Goal: Check status: Check status

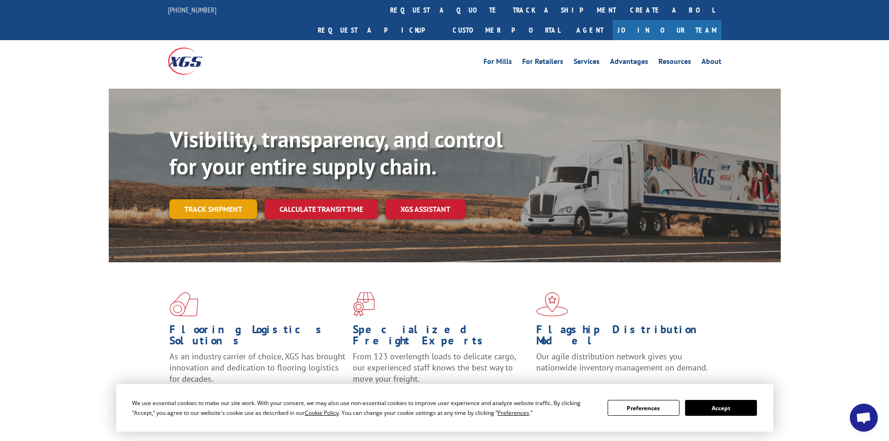
click at [209, 199] on link "Track shipment" at bounding box center [213, 209] width 88 height 20
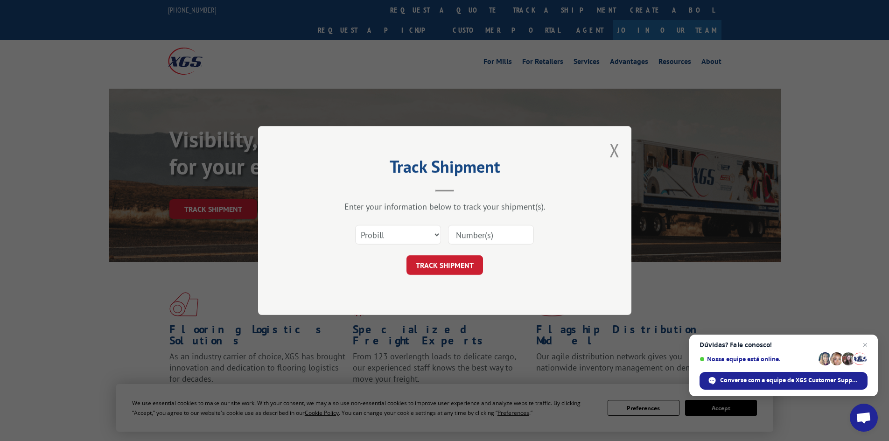
click at [498, 225] on input at bounding box center [491, 235] width 86 height 20
type input "974468821"
click at [422, 262] on button "TRACK SHIPMENT" at bounding box center [445, 265] width 77 height 20
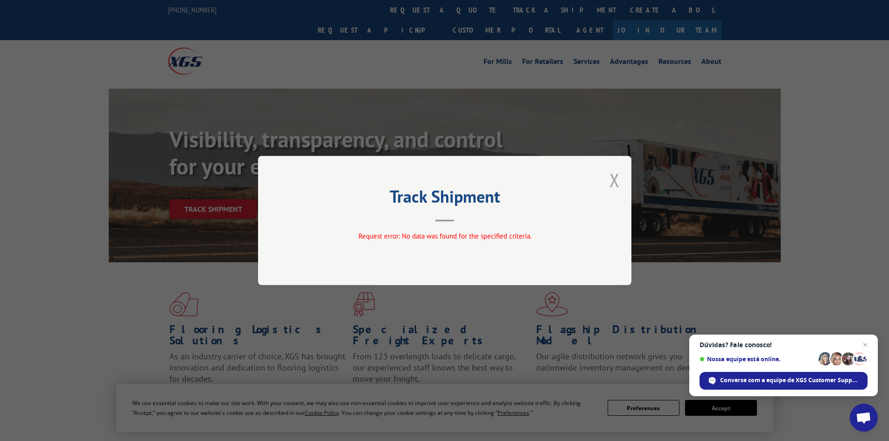
click at [611, 183] on button "Close modal" at bounding box center [615, 180] width 10 height 25
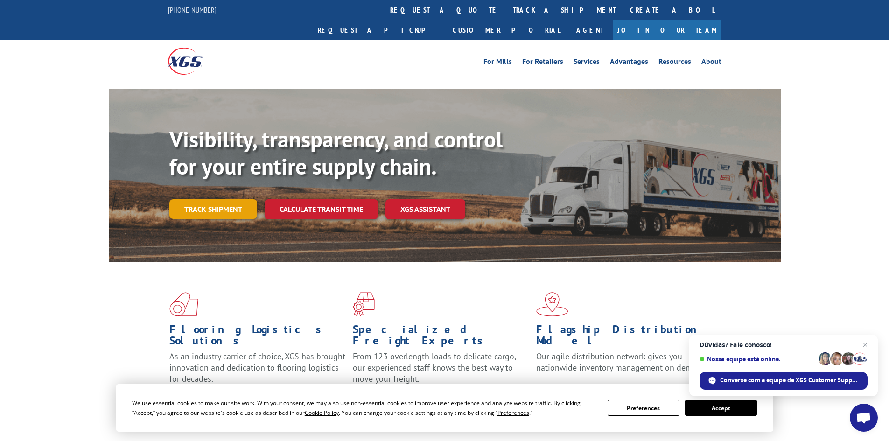
click at [224, 199] on link "Track shipment" at bounding box center [213, 209] width 88 height 20
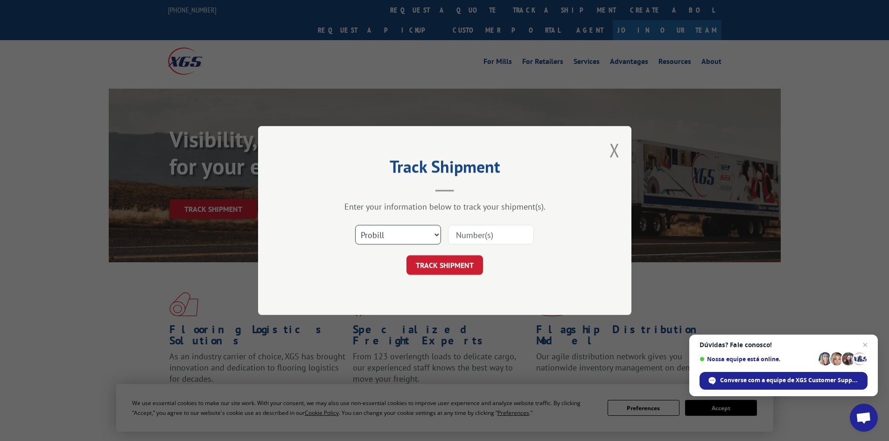
click at [418, 236] on select "Select category... Probill BOL PO" at bounding box center [398, 235] width 86 height 20
click at [455, 235] on input at bounding box center [491, 235] width 86 height 20
type input "974-468821"
click button "TRACK SHIPMENT" at bounding box center [445, 265] width 77 height 20
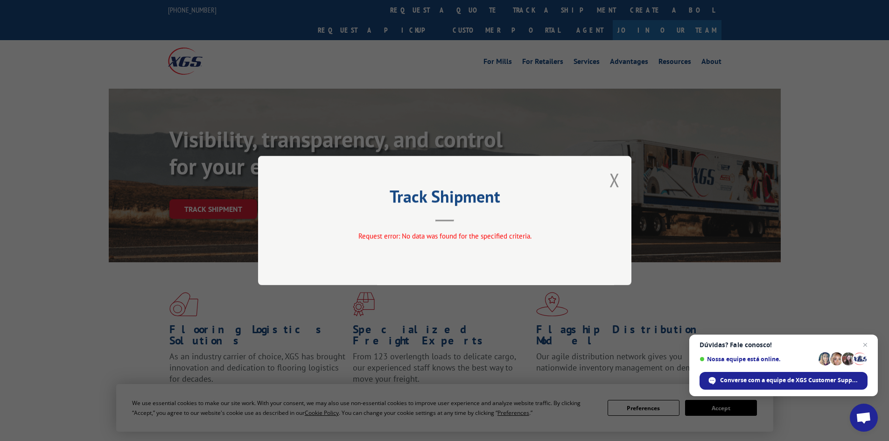
click at [530, 202] on h2 "Track Shipment" at bounding box center [445, 199] width 280 height 18
click at [613, 178] on button "Close modal" at bounding box center [615, 180] width 10 height 25
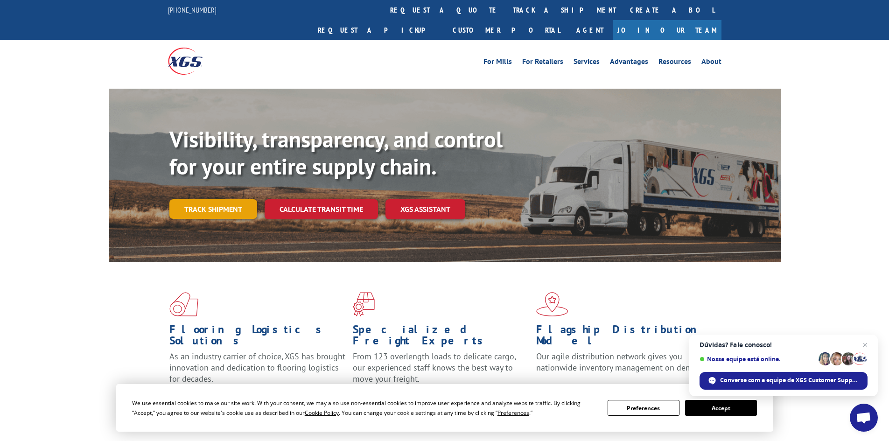
click at [227, 199] on link "Track shipment" at bounding box center [213, 209] width 88 height 20
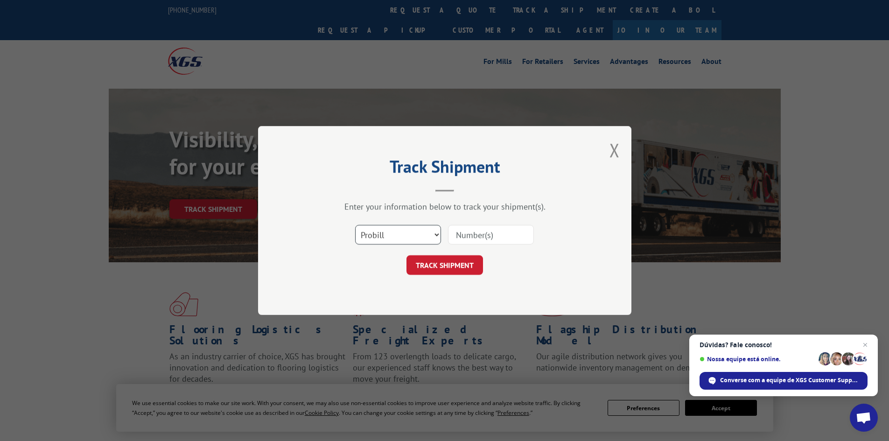
click at [378, 235] on select "Select category... Probill BOL PO" at bounding box center [398, 235] width 86 height 20
select select "bol"
click at [355, 225] on select "Select category... Probill BOL PO" at bounding box center [398, 235] width 86 height 20
click at [466, 234] on input at bounding box center [491, 235] width 86 height 20
type input "XPO9532"
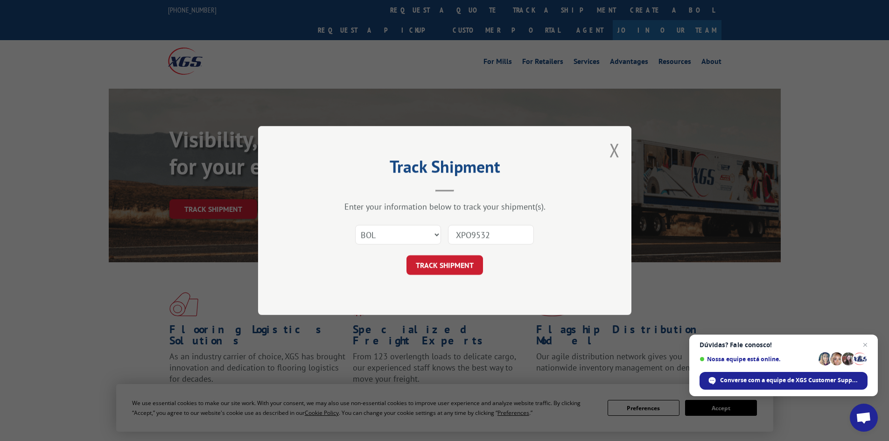
click button "TRACK SHIPMENT" at bounding box center [445, 265] width 77 height 20
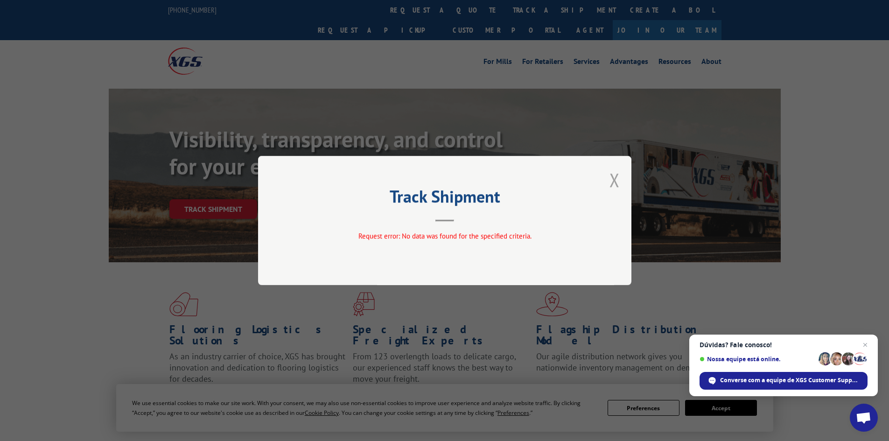
click at [610, 187] on button "Close modal" at bounding box center [615, 180] width 10 height 25
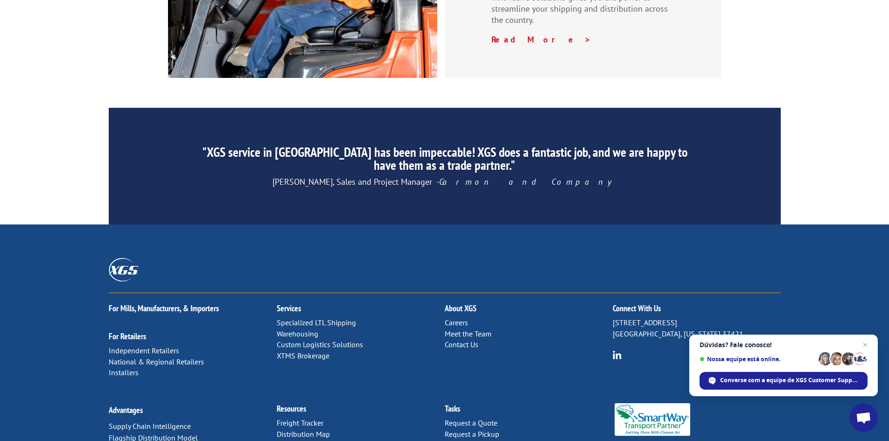
scroll to position [1406, 0]
